Goal: Transaction & Acquisition: Download file/media

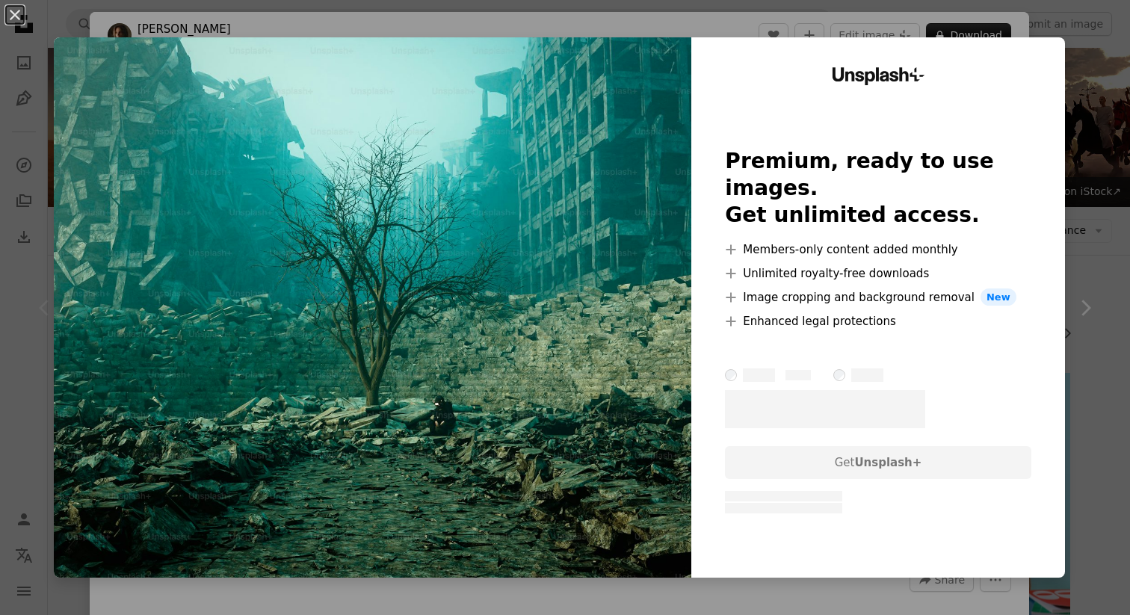
scroll to position [223, 0]
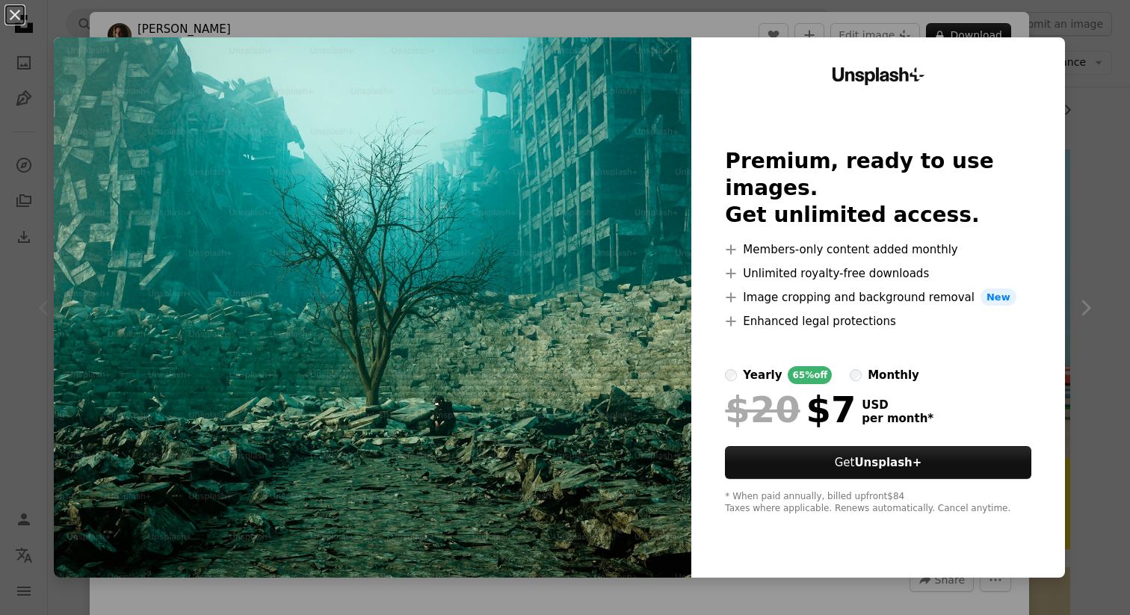
click at [1085, 109] on div "An X shape Unsplash+ Premium, ready to use images. Get unlimited access. A plus…" at bounding box center [565, 307] width 1130 height 615
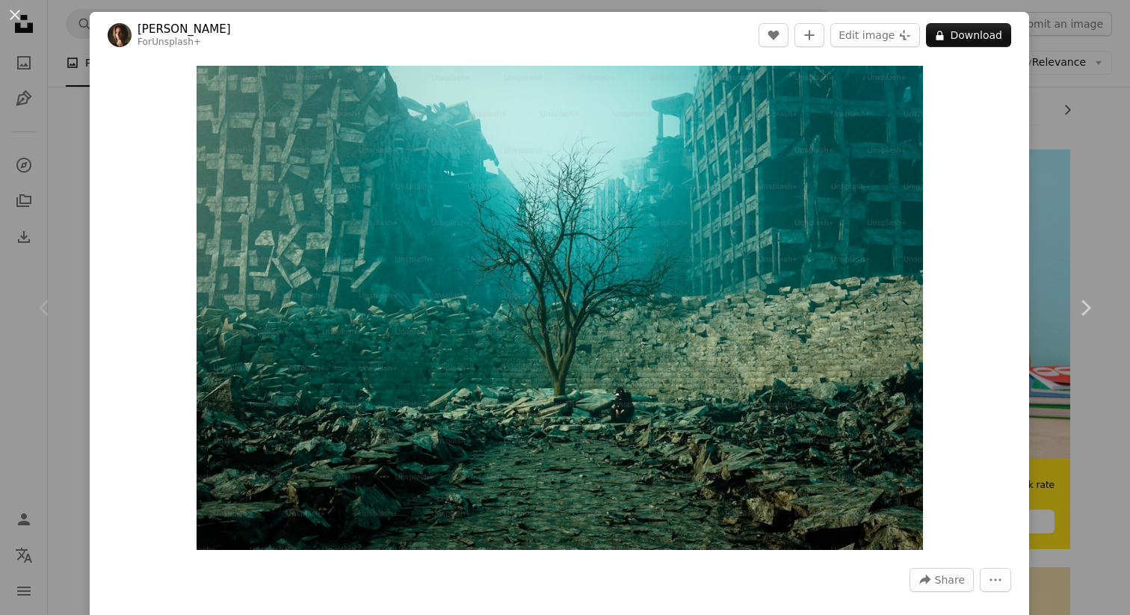
click at [71, 259] on div "Chevron left" at bounding box center [45, 308] width 90 height 144
click at [13, 20] on button "An X shape" at bounding box center [15, 15] width 18 height 18
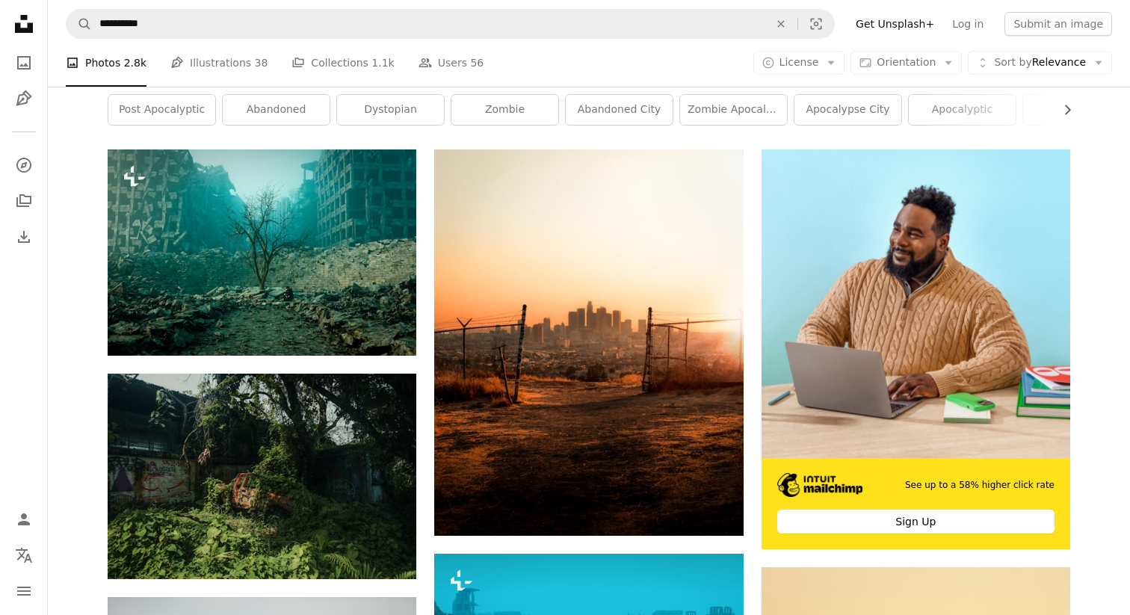
click at [23, 28] on icon at bounding box center [24, 24] width 18 height 18
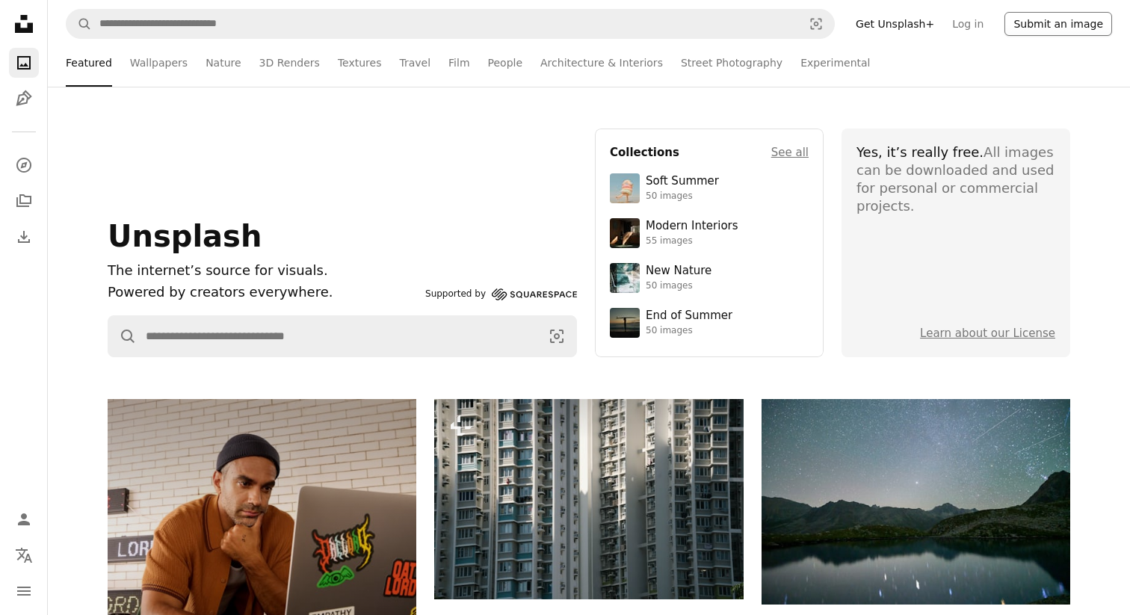
click at [1049, 31] on button "Submit an image" at bounding box center [1059, 24] width 108 height 24
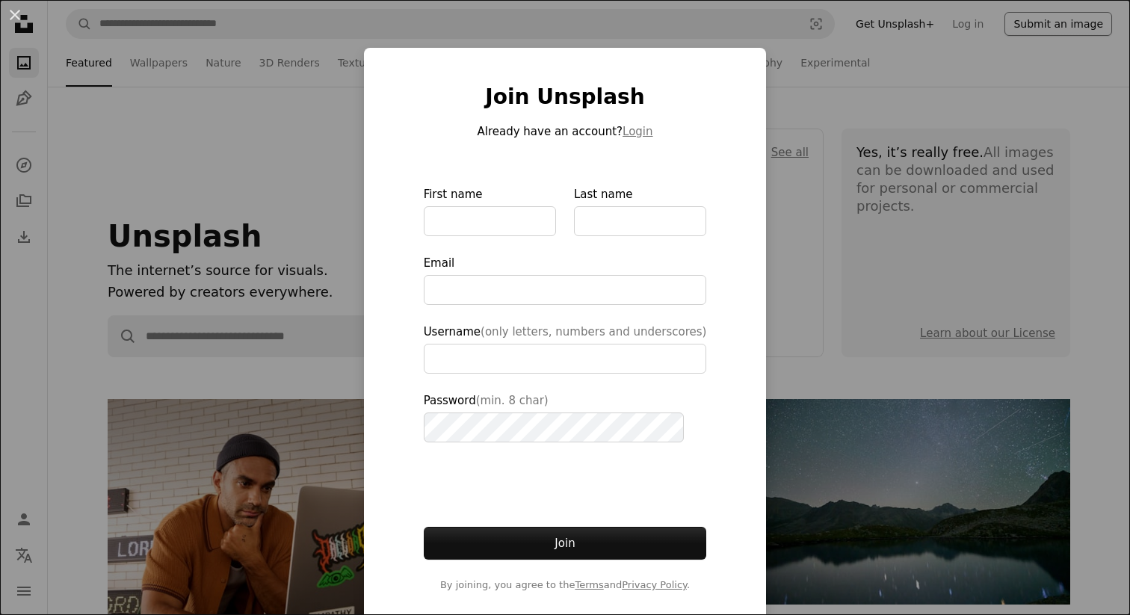
type input "**********"
click at [299, 206] on div "An X shape Join Unsplash Already have an account? Login First name Last name Em…" at bounding box center [565, 307] width 1130 height 615
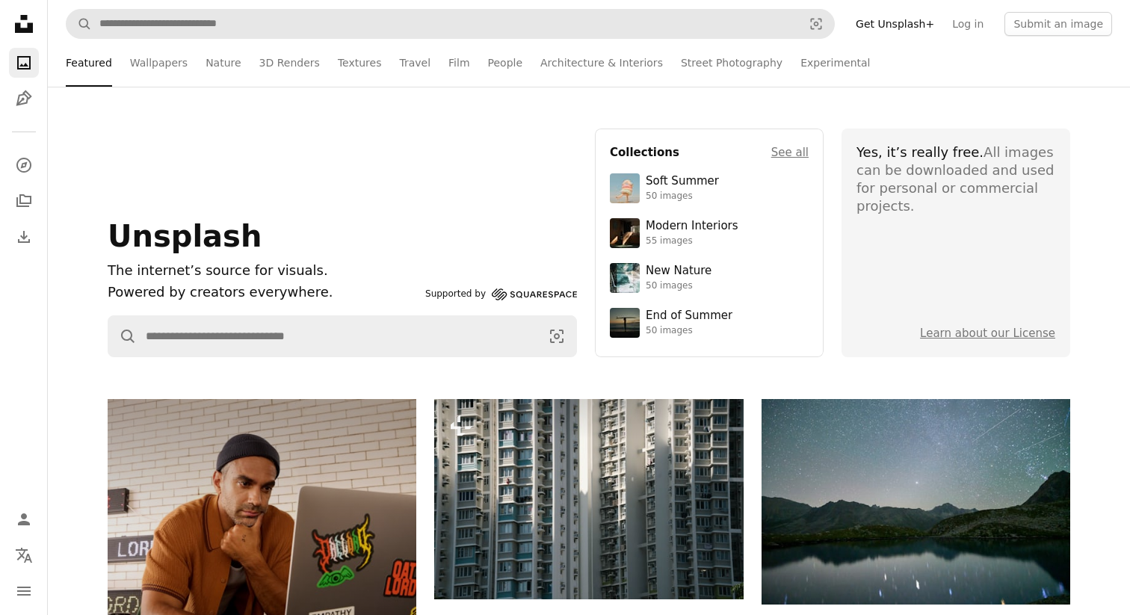
click at [505, 9] on form "A magnifying glass Visual search" at bounding box center [450, 24] width 769 height 30
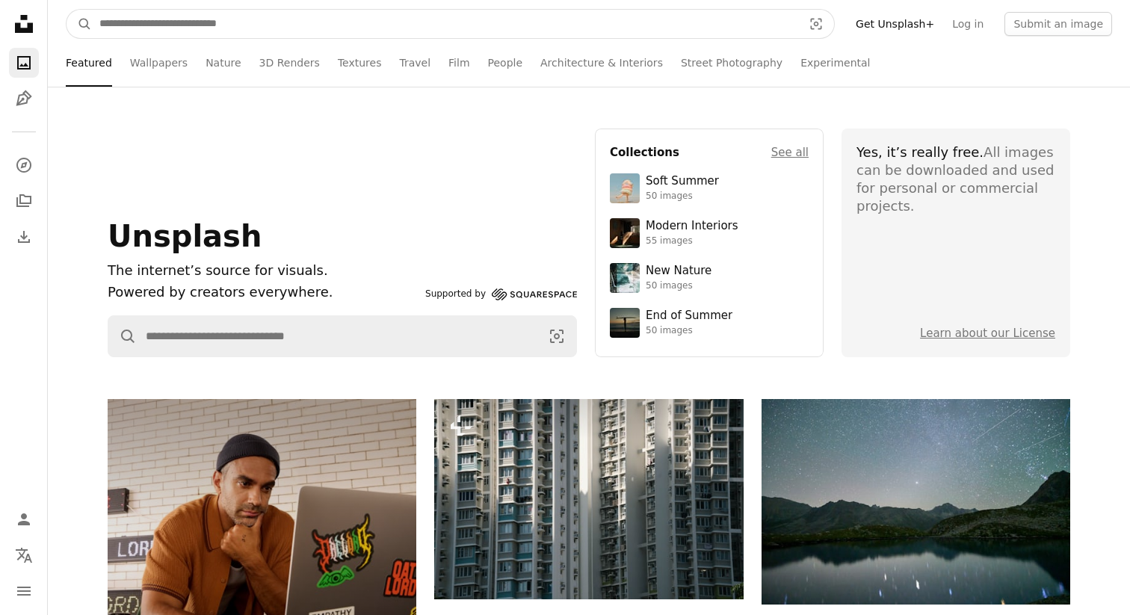
click at [489, 29] on input "Find visuals sitewide" at bounding box center [445, 24] width 706 height 28
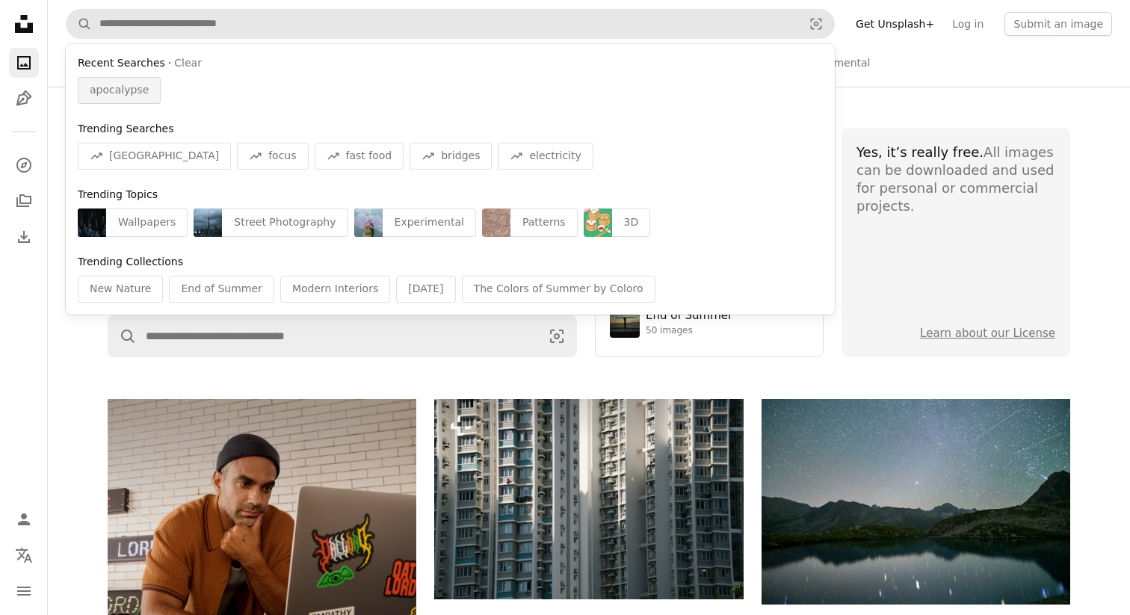
click at [123, 95] on span "apocalypse" at bounding box center [119, 90] width 59 height 15
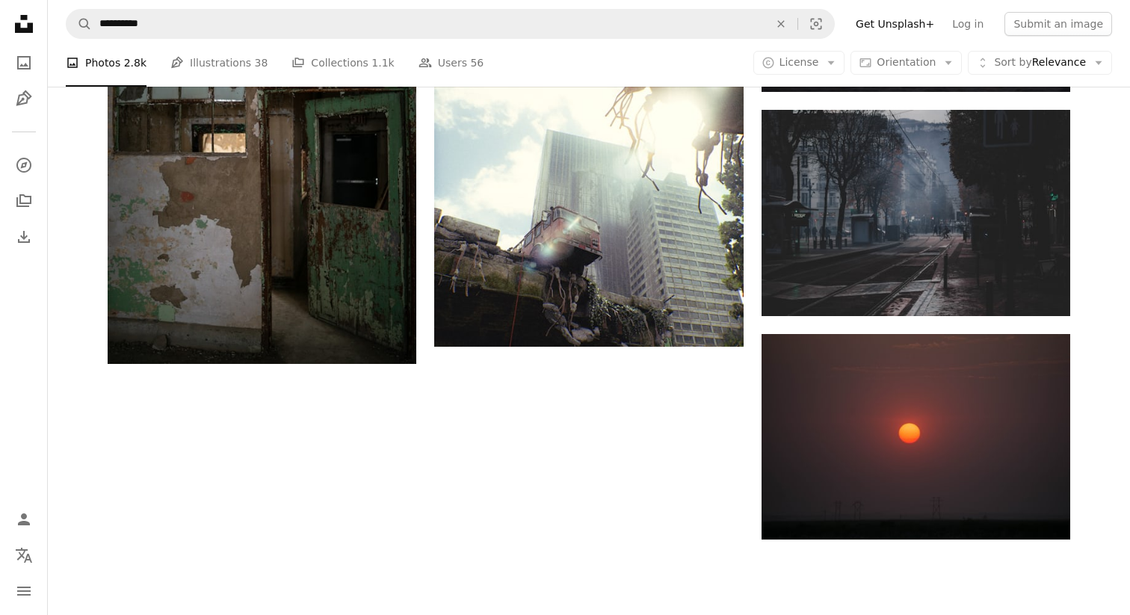
scroll to position [2322, 0]
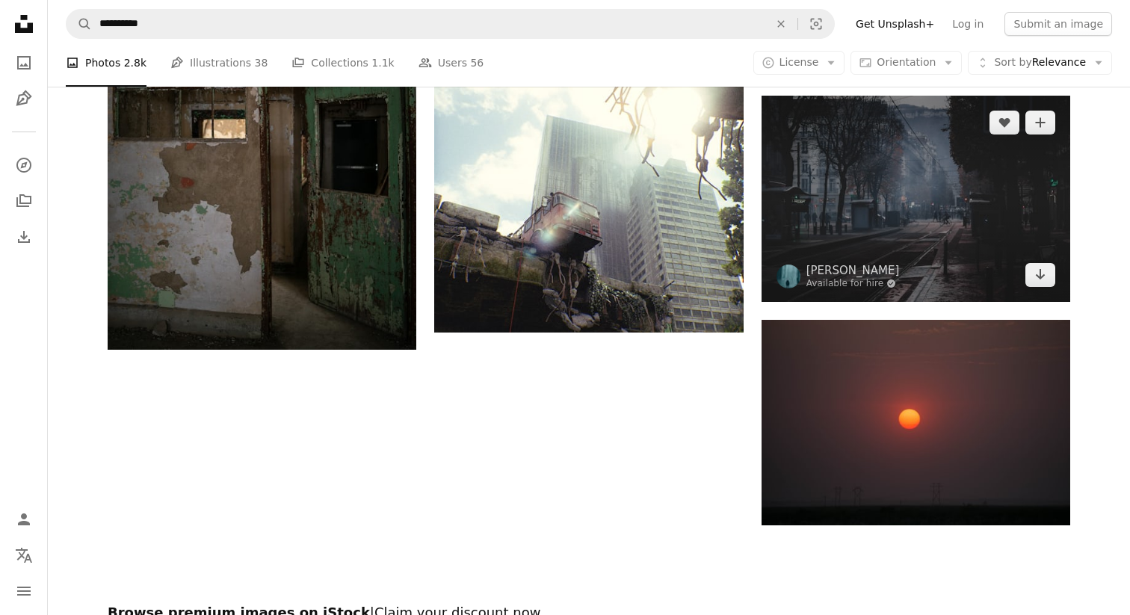
click at [869, 207] on img at bounding box center [916, 199] width 309 height 206
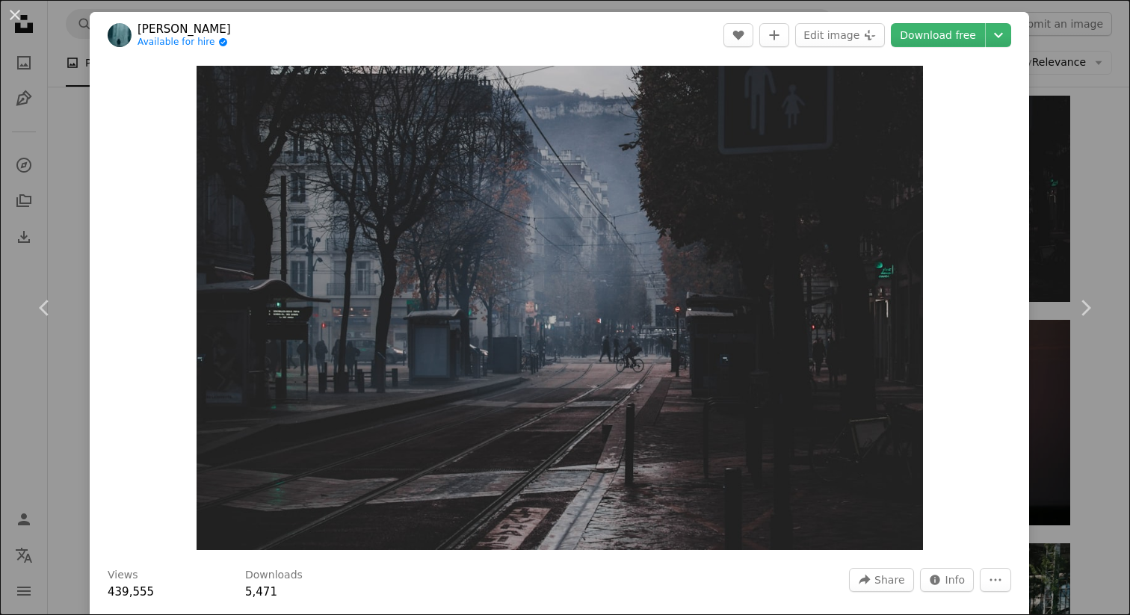
click at [79, 196] on div "An X shape Chevron left Chevron right [PERSON_NAME] Available for hire A checkm…" at bounding box center [565, 307] width 1130 height 615
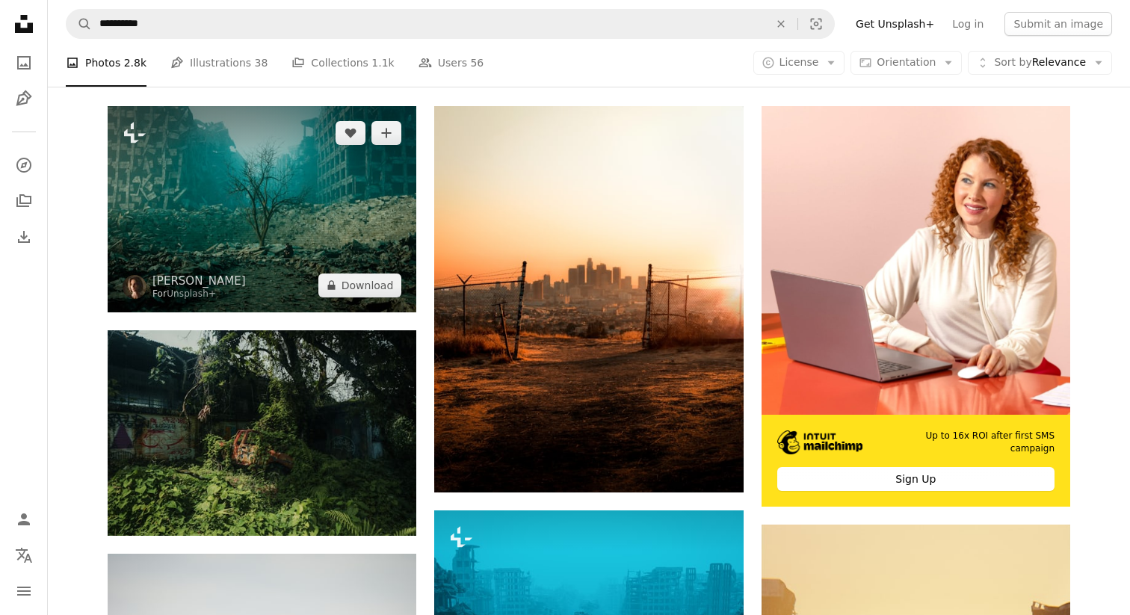
scroll to position [265, 0]
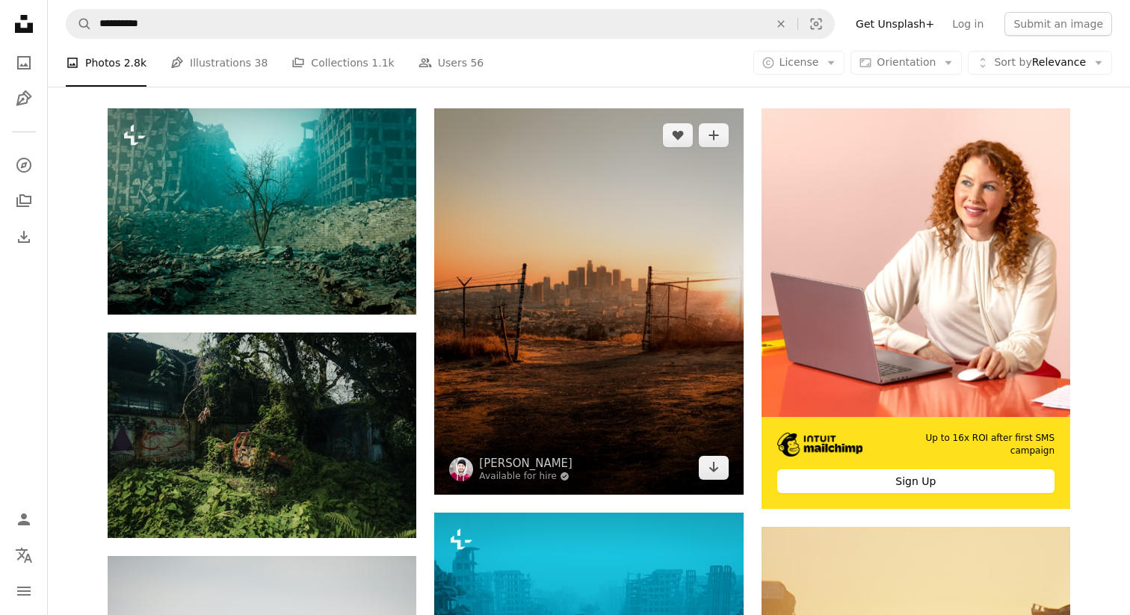
click at [573, 355] on img at bounding box center [588, 301] width 309 height 386
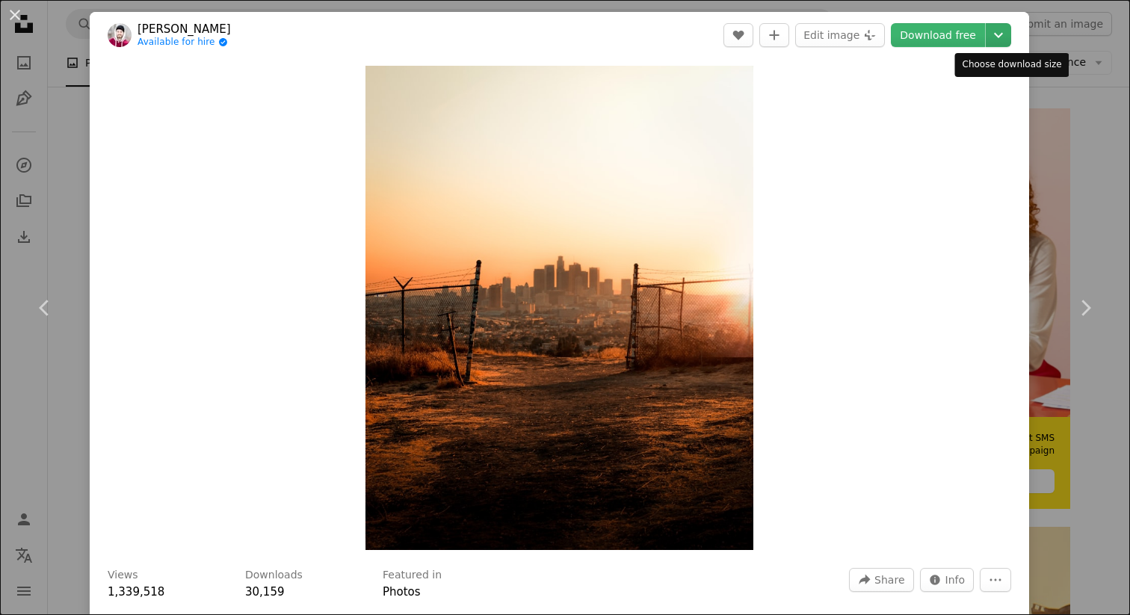
click at [1011, 40] on icon "Chevron down" at bounding box center [999, 35] width 24 height 18
click at [952, 29] on dialog "An X shape Chevron left Chevron right [PERSON_NAME] Available for hire A checkm…" at bounding box center [565, 307] width 1130 height 615
click at [952, 29] on link "Download free" at bounding box center [938, 35] width 94 height 24
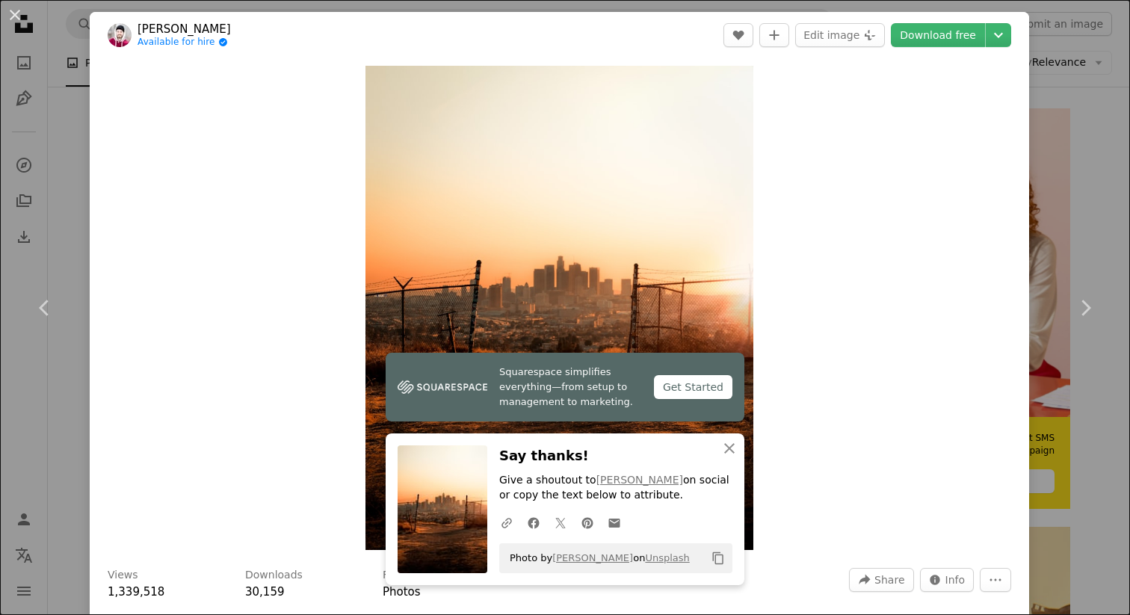
click at [721, 554] on icon "Copy content" at bounding box center [718, 558] width 13 height 13
